Goal: Navigation & Orientation: Find specific page/section

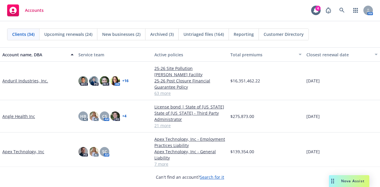
click at [23, 149] on link "Apex Technology, Inc" at bounding box center [23, 152] width 42 height 6
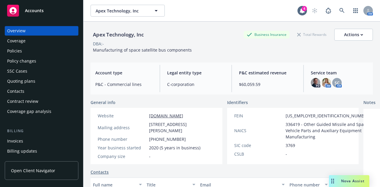
click at [50, 52] on div "Policies" at bounding box center [41, 50] width 69 height 9
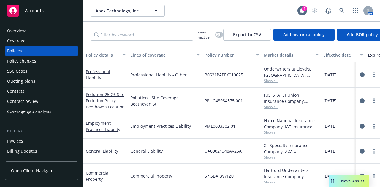
click at [208, 124] on span "PML0003302 01" at bounding box center [219, 126] width 31 height 6
